Goal: Task Accomplishment & Management: Use online tool/utility

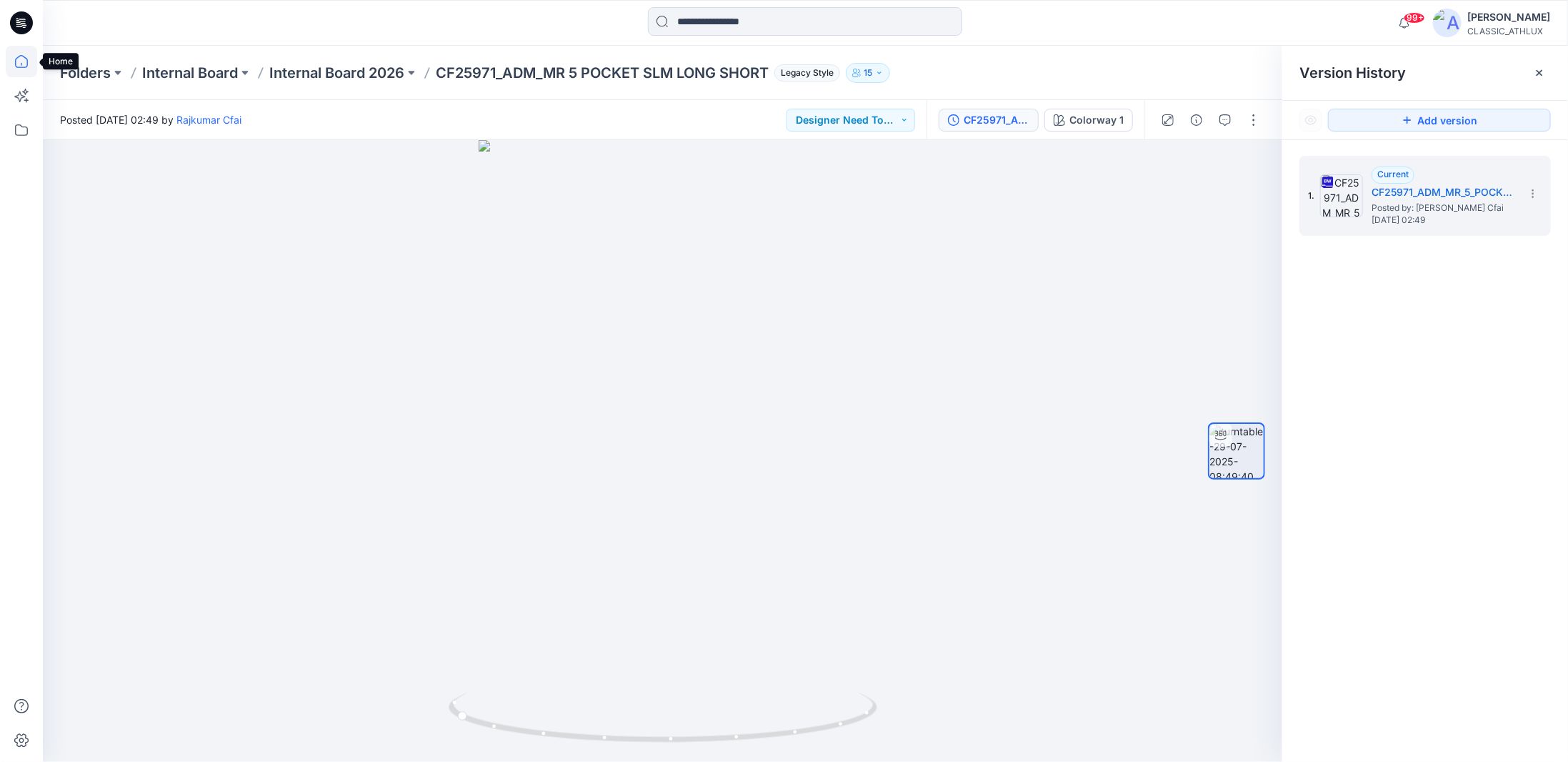
click at [19, 68] on icon at bounding box center [21, 61] width 32 height 32
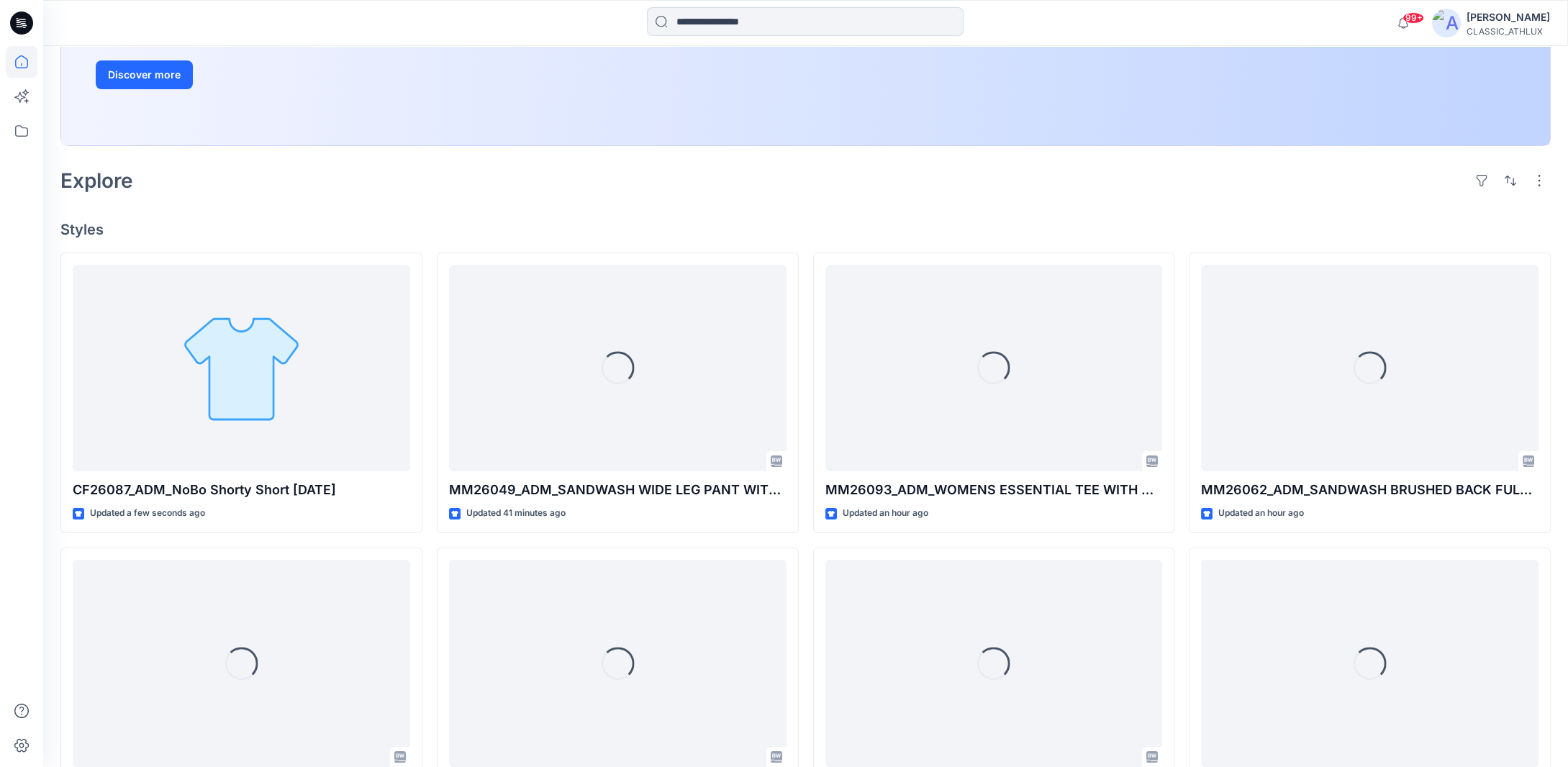
scroll to position [288, 0]
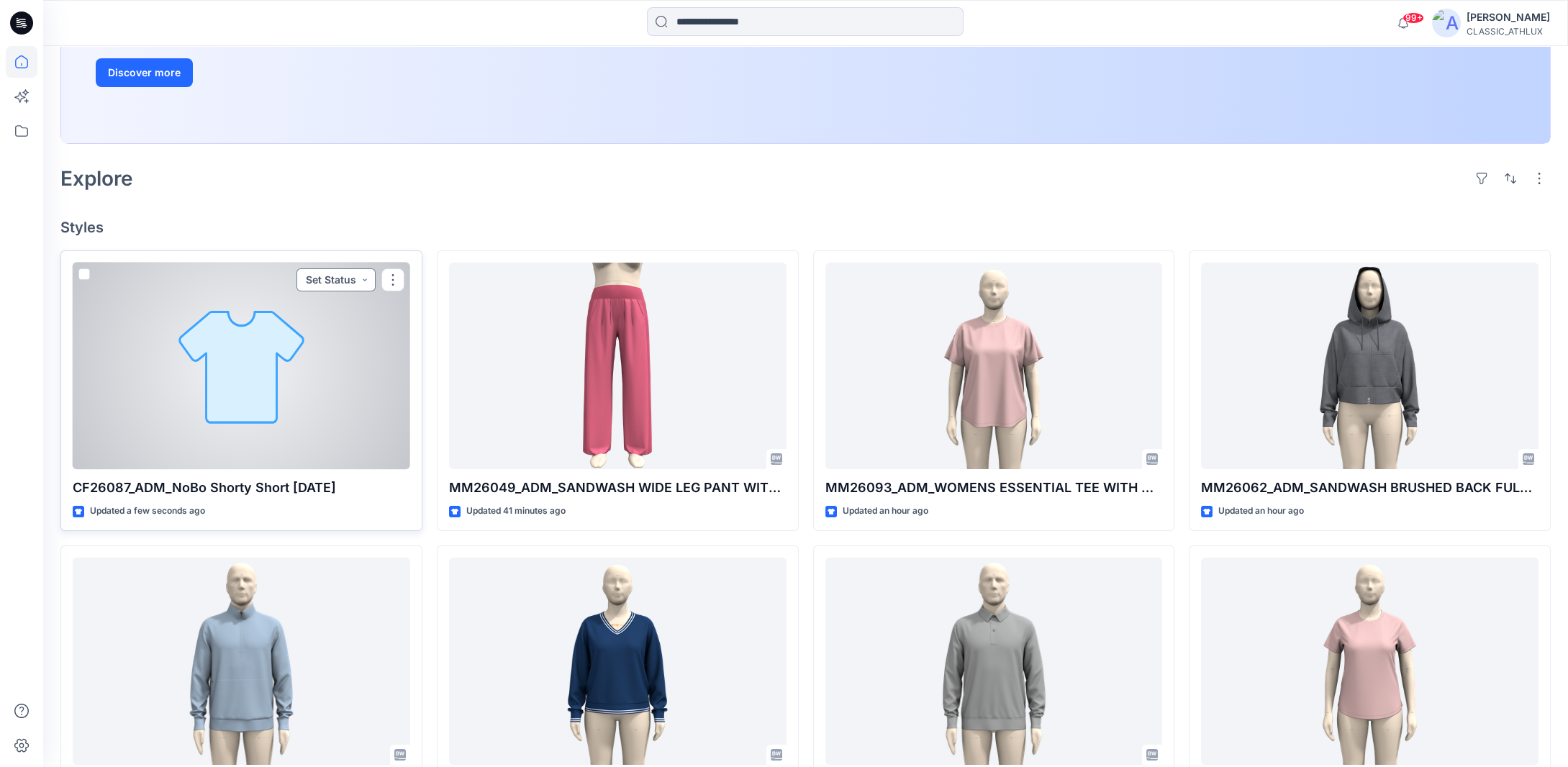
click at [363, 277] on button "Set Status" at bounding box center [335, 279] width 79 height 23
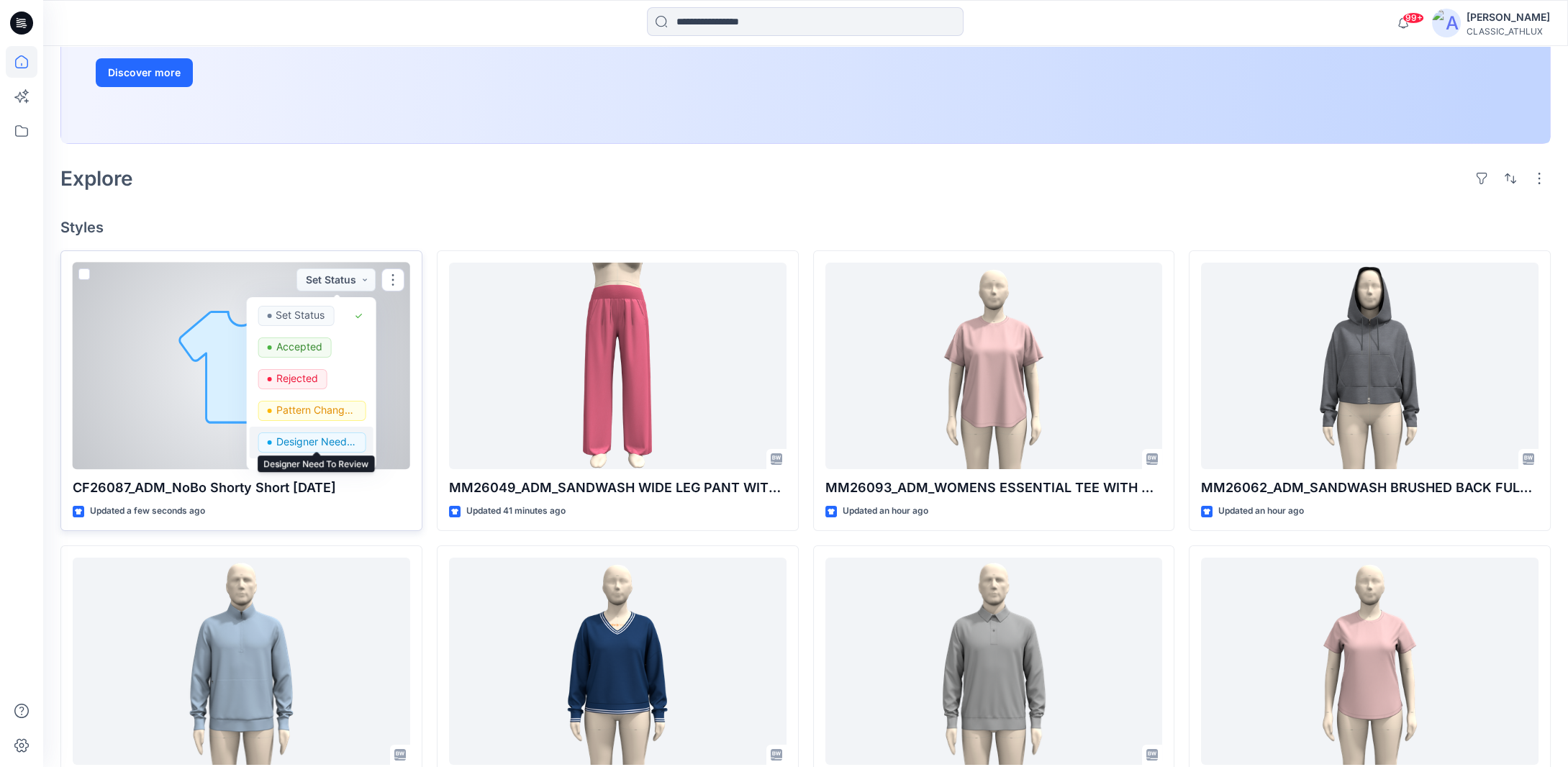
click at [306, 440] on p "Designer Need To Review" at bounding box center [316, 442] width 80 height 19
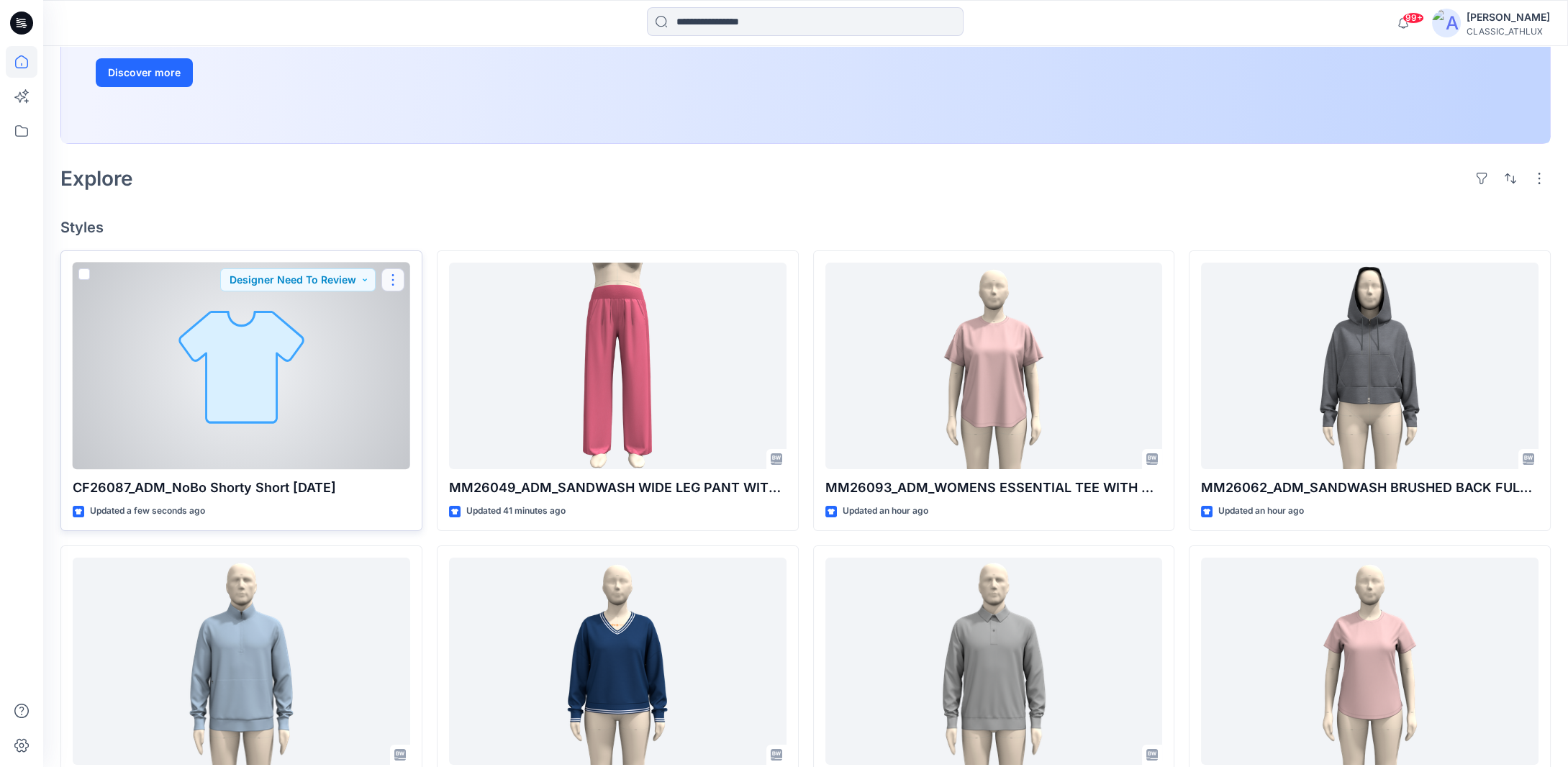
click at [397, 282] on button "button" at bounding box center [392, 279] width 23 height 23
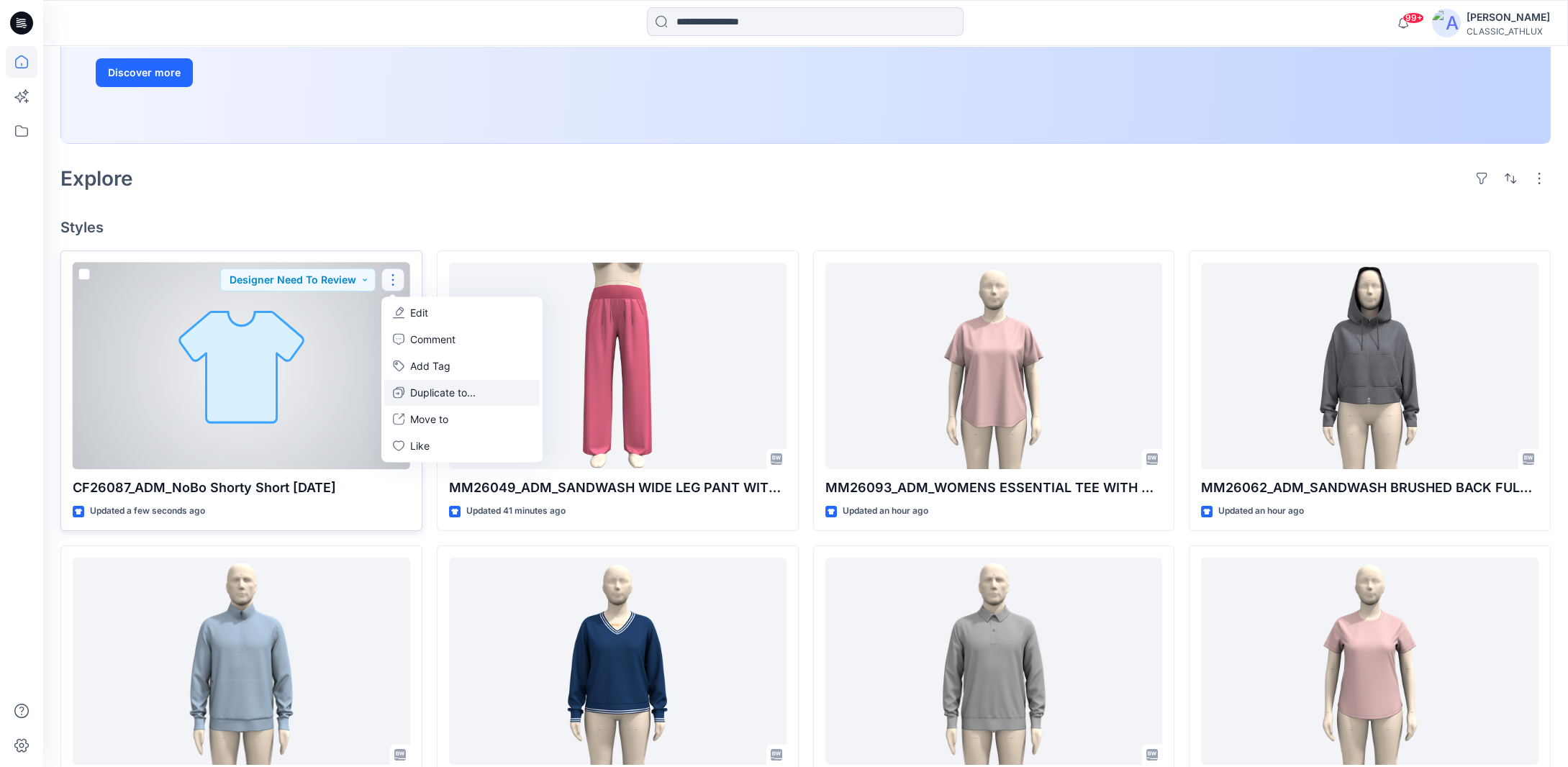
click at [411, 394] on p "Duplicate to..." at bounding box center [443, 392] width 65 height 15
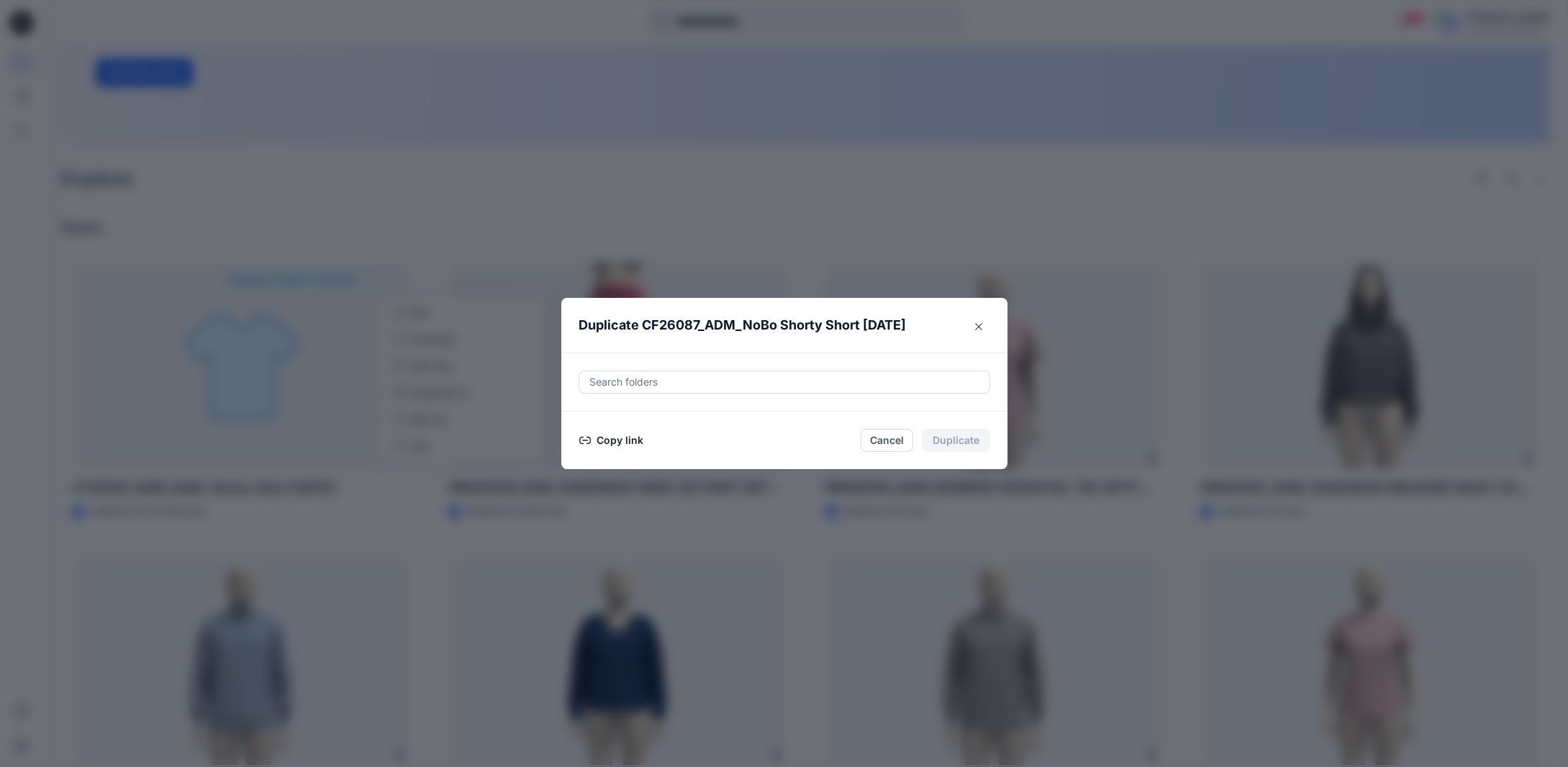
click at [615, 441] on button "Copy link" at bounding box center [611, 440] width 65 height 17
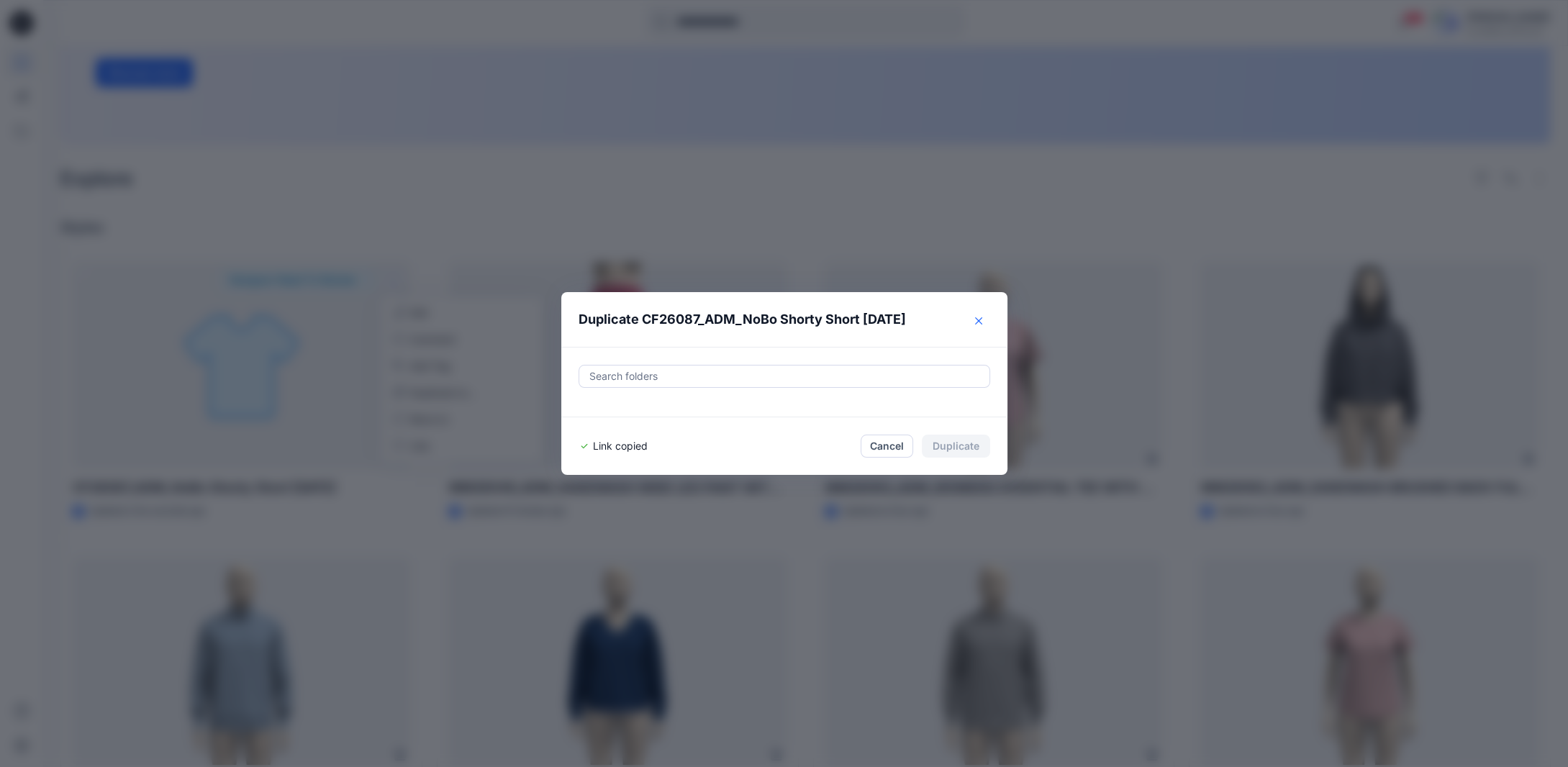
click at [982, 324] on icon "Close" at bounding box center [978, 321] width 7 height 7
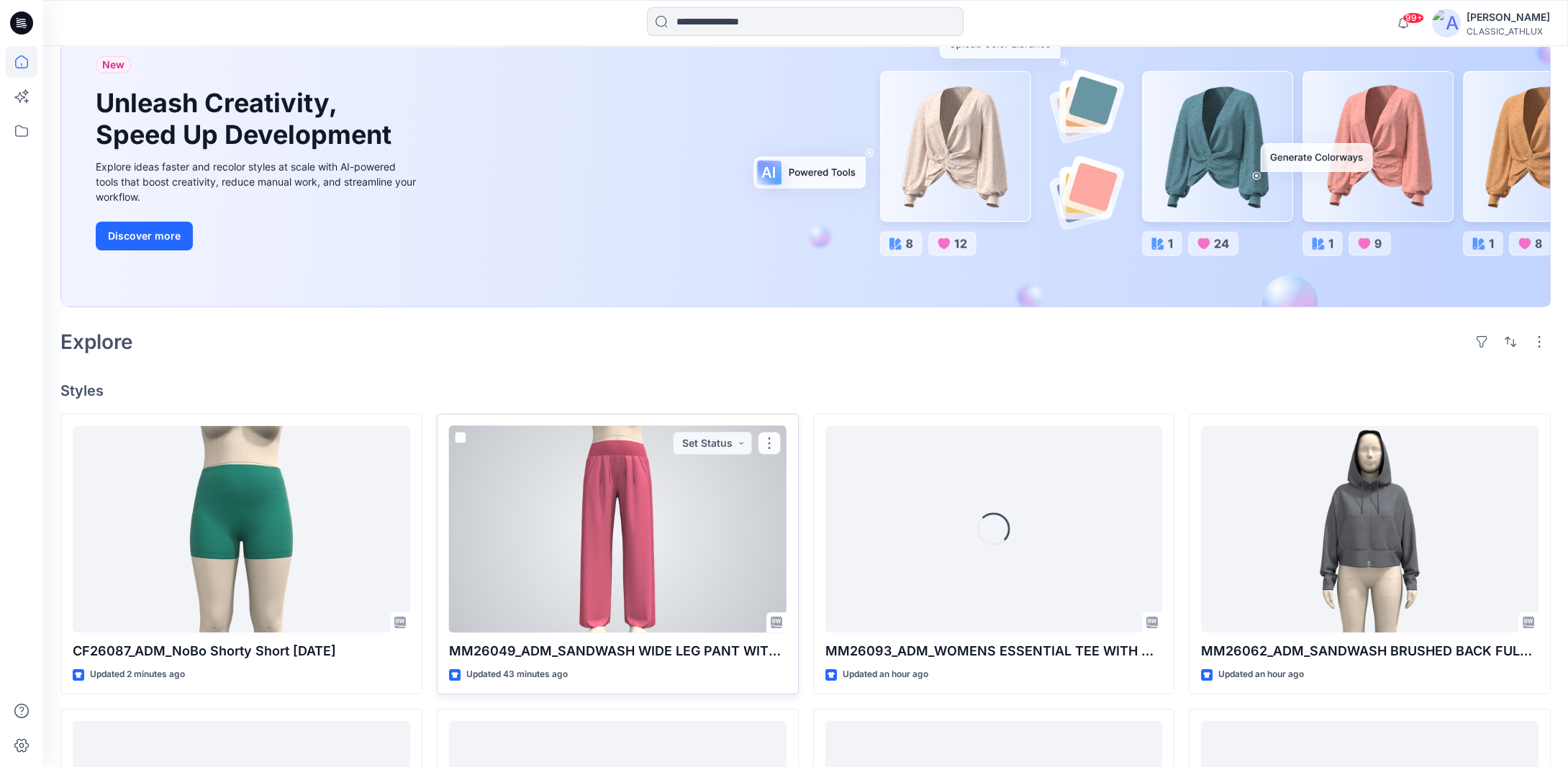
scroll to position [144, 0]
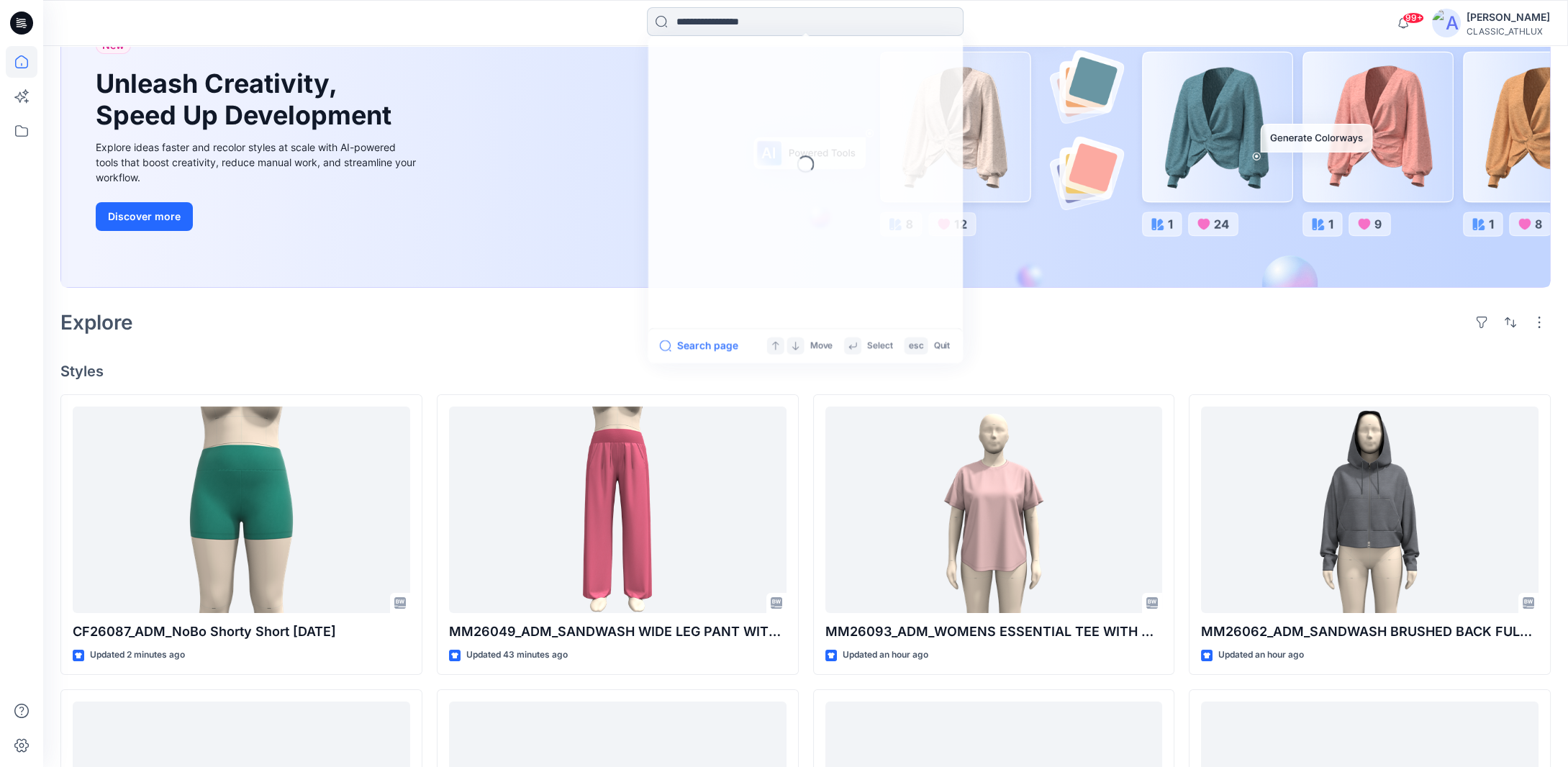
click at [708, 23] on input at bounding box center [805, 21] width 317 height 29
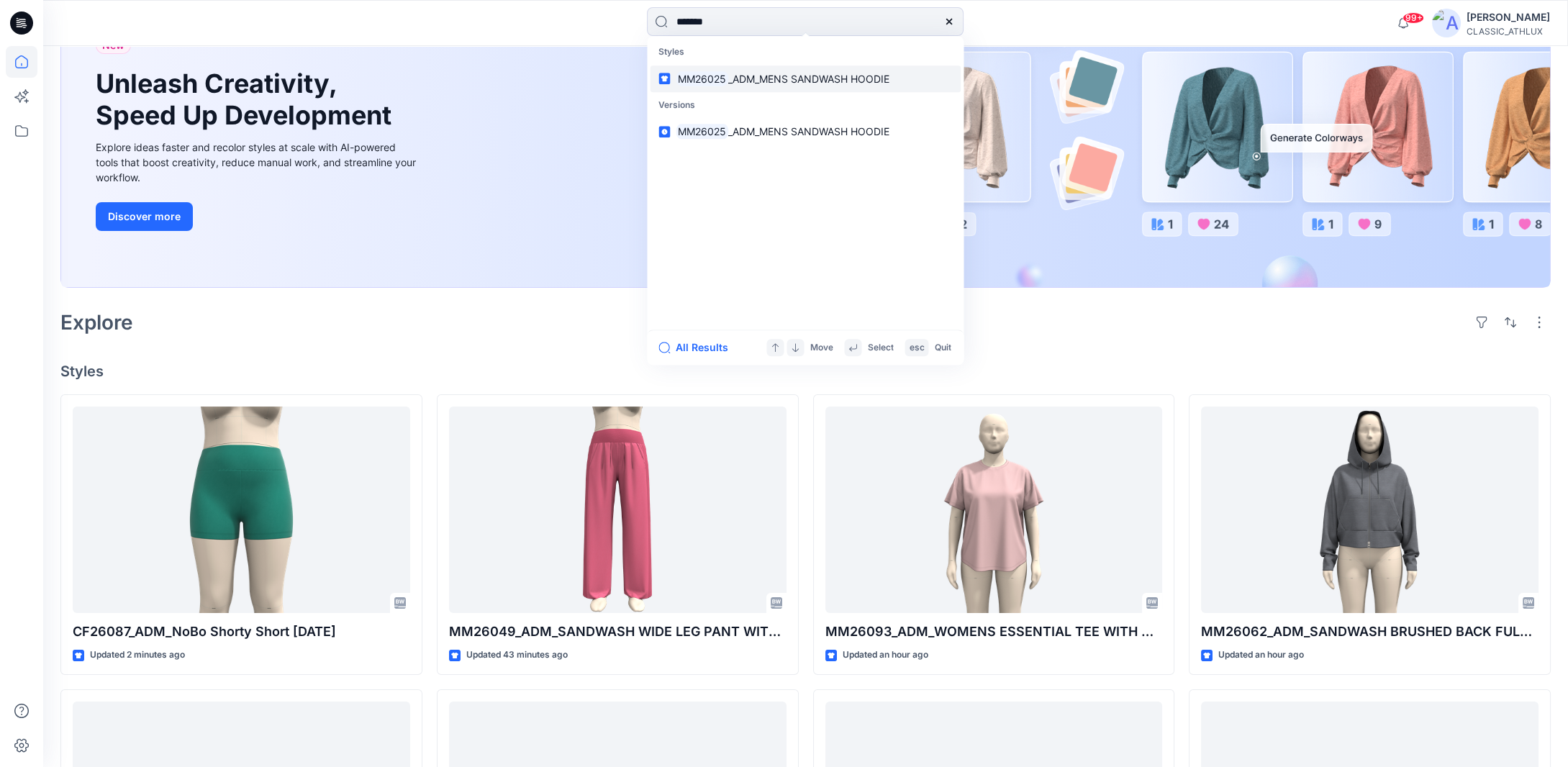
type input "*******"
click at [703, 71] on mark "MM26025" at bounding box center [702, 78] width 52 height 17
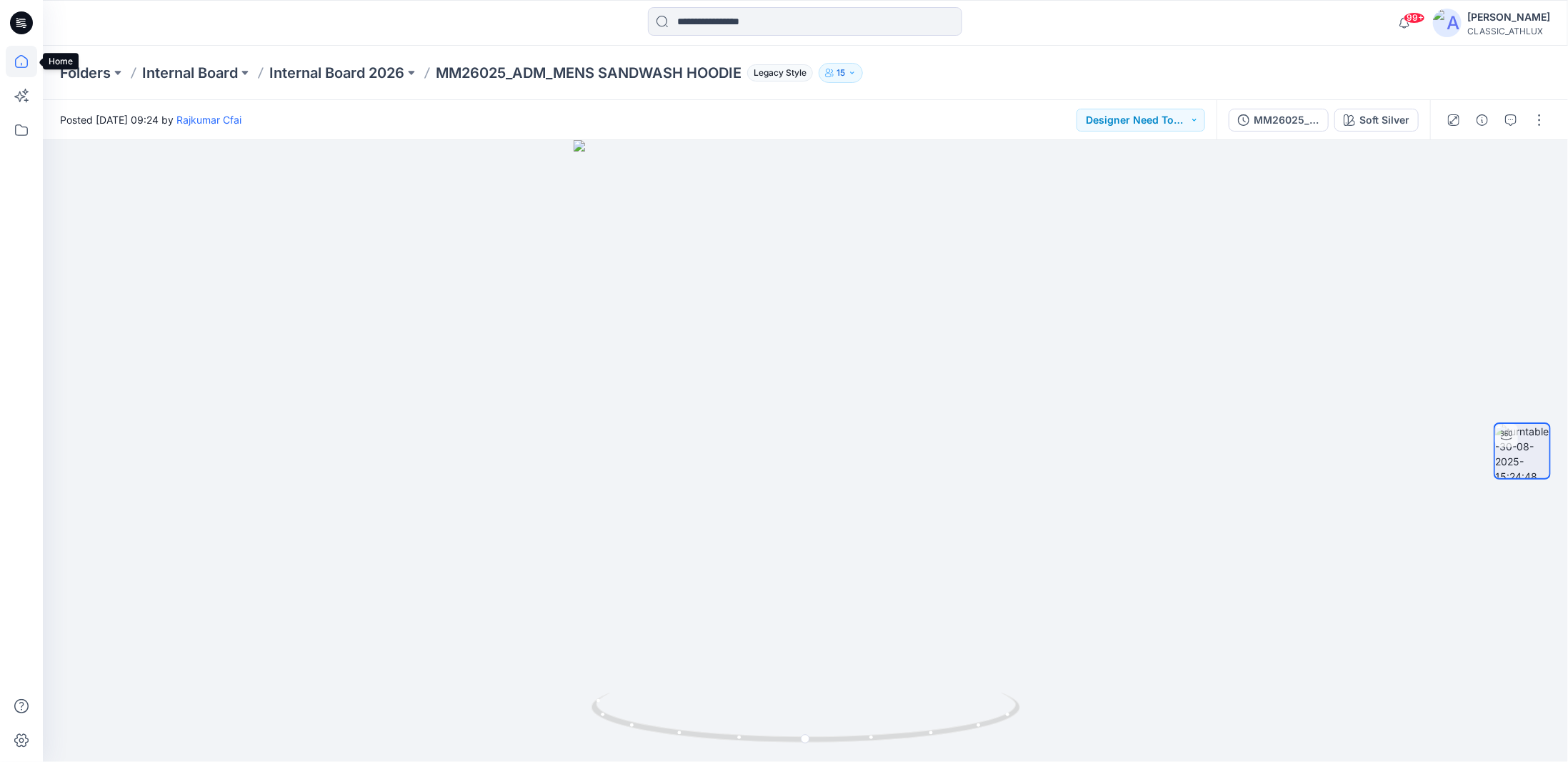
click at [14, 57] on icon at bounding box center [21, 61] width 32 height 32
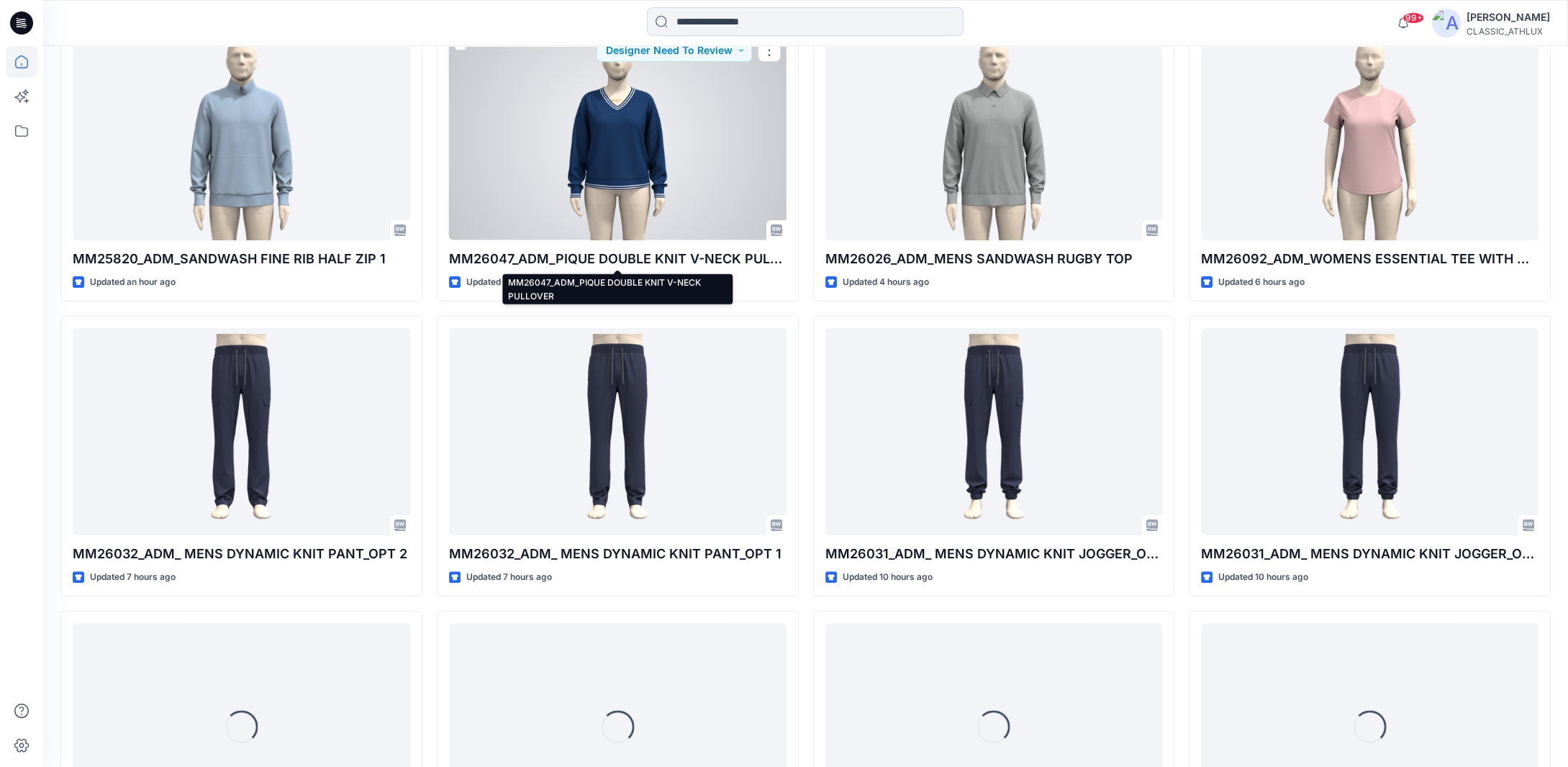
scroll to position [925, 0]
